Goal: Task Accomplishment & Management: Manage account settings

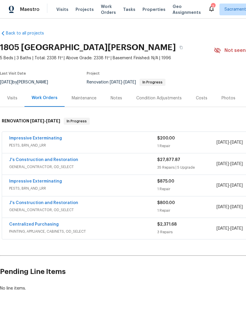
click at [30, 222] on link "Centralized Purchasing" at bounding box center [34, 224] width 50 height 4
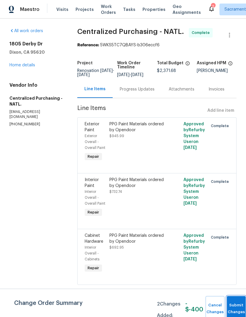
click at [232, 305] on button "Submit Changes" at bounding box center [236, 308] width 19 height 25
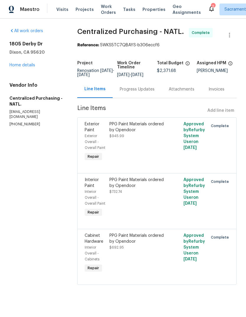
scroll to position [4, 0]
click at [24, 63] on link "Home details" at bounding box center [22, 65] width 26 height 4
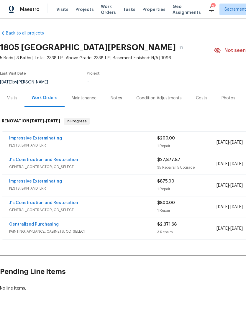
click at [211, 4] on div "2" at bounding box center [213, 7] width 4 height 6
click at [209, 6] on icon at bounding box center [211, 9] width 5 height 6
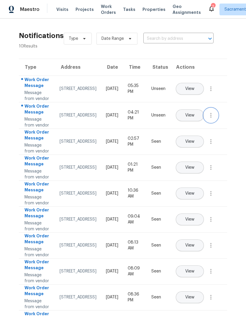
click at [212, 119] on icon "button" at bounding box center [210, 115] width 7 height 7
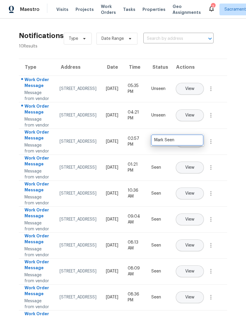
click at [192, 140] on div "Mark Seen" at bounding box center [177, 140] width 46 height 6
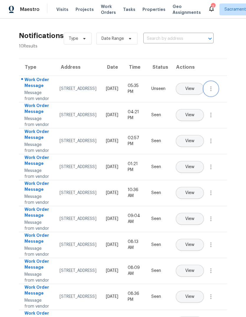
click at [210, 92] on icon "button" at bounding box center [210, 88] width 7 height 7
click at [196, 103] on div "Mark Seen" at bounding box center [177, 102] width 46 height 6
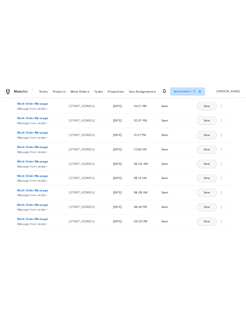
scroll to position [116, 0]
